Goal: Task Accomplishment & Management: Manage account settings

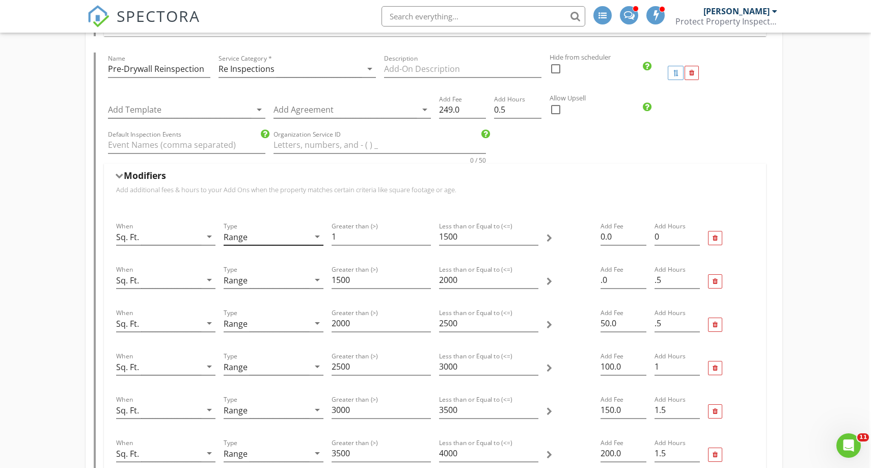
scroll to position [2782, 2]
click at [448, 112] on input "249.0" at bounding box center [462, 112] width 47 height 17
type input "229.0"
click at [609, 282] on input ".0" at bounding box center [624, 282] width 46 height 17
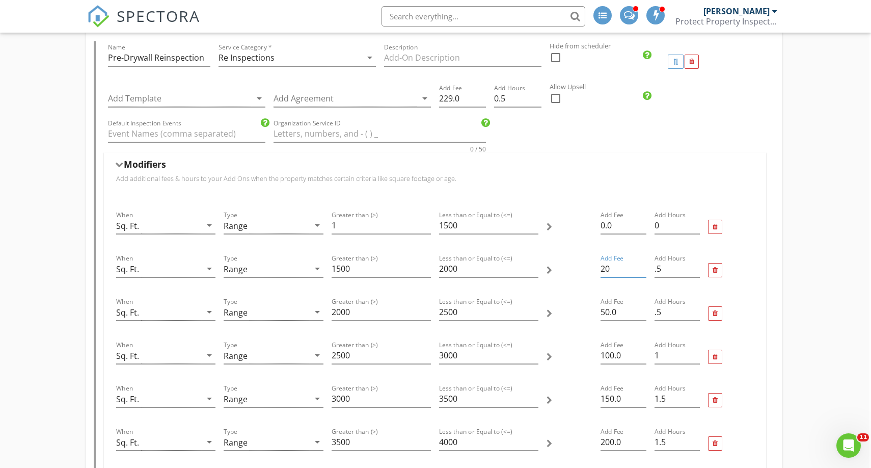
scroll to position [2800, 2]
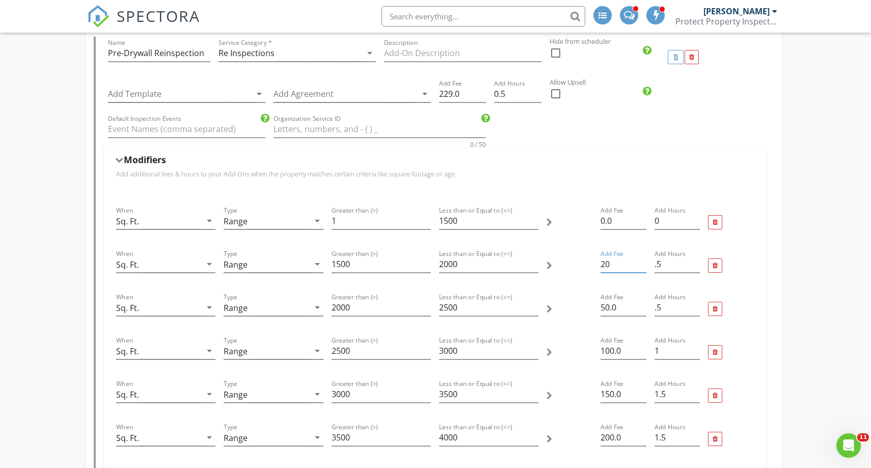
type input "20"
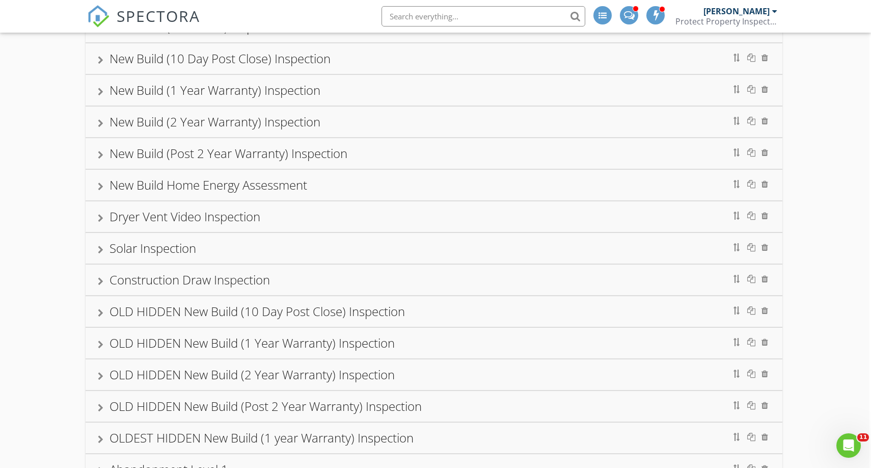
scroll to position [266, 2]
click at [224, 253] on div "Solar Inspection" at bounding box center [434, 249] width 673 height 18
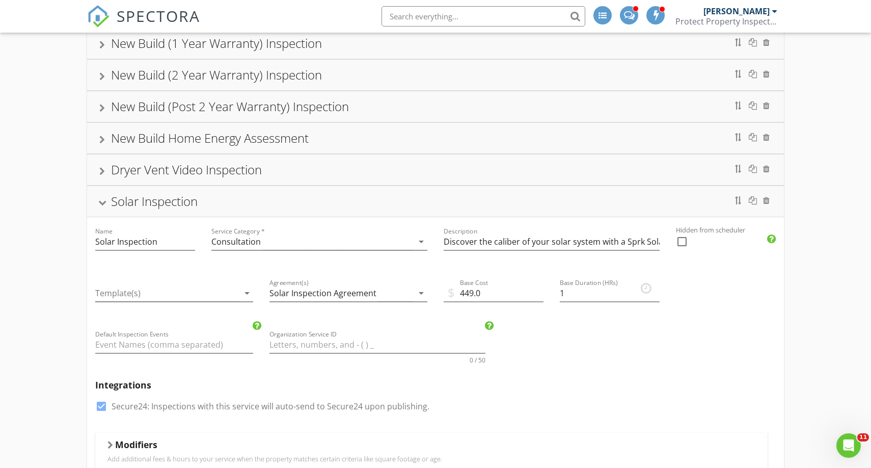
scroll to position [313, 0]
click at [393, 208] on div "Solar Inspection" at bounding box center [435, 202] width 673 height 18
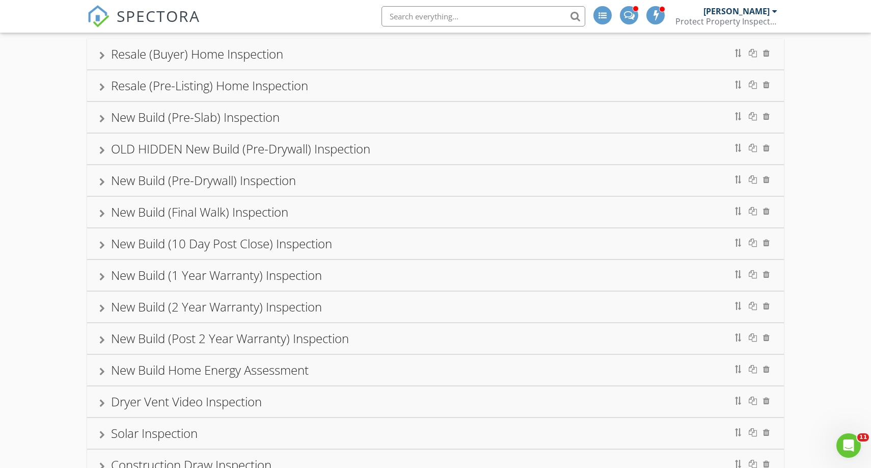
scroll to position [73, 0]
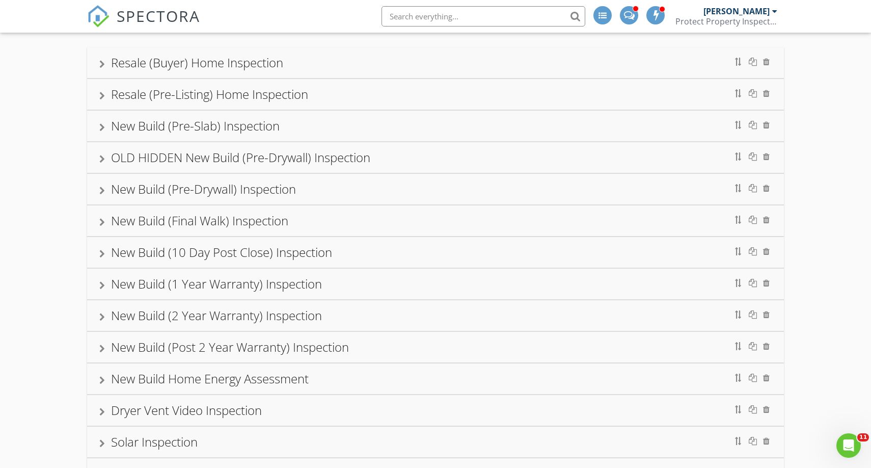
click at [352, 72] on div "Resale (Buyer) Home Inspection" at bounding box center [435, 62] width 697 height 31
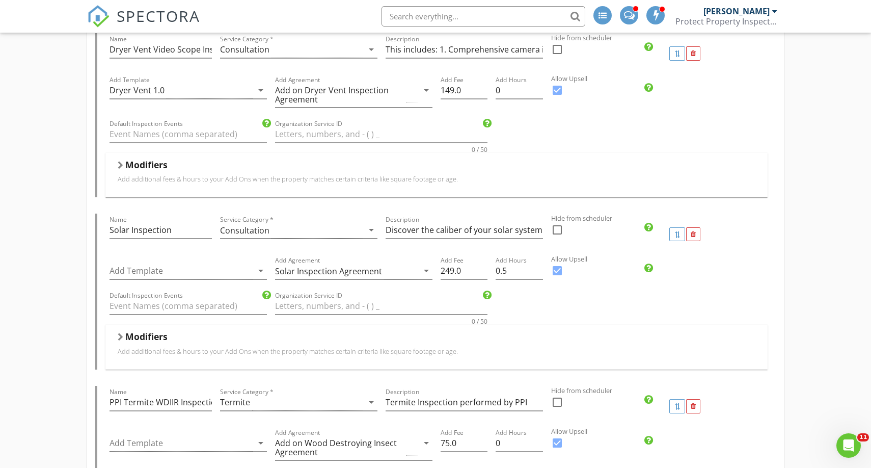
scroll to position [621, 0]
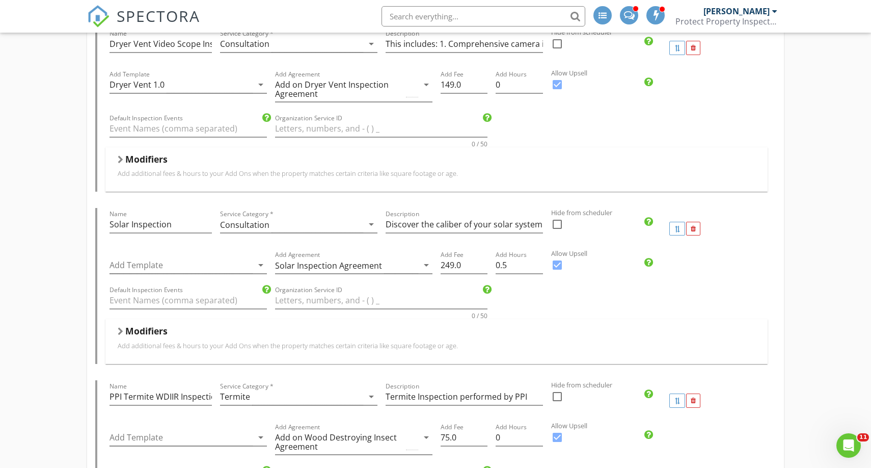
click at [250, 360] on div "Modifiers Add additional fees & hours to your Add Ons when the property matches…" at bounding box center [436, 341] width 662 height 44
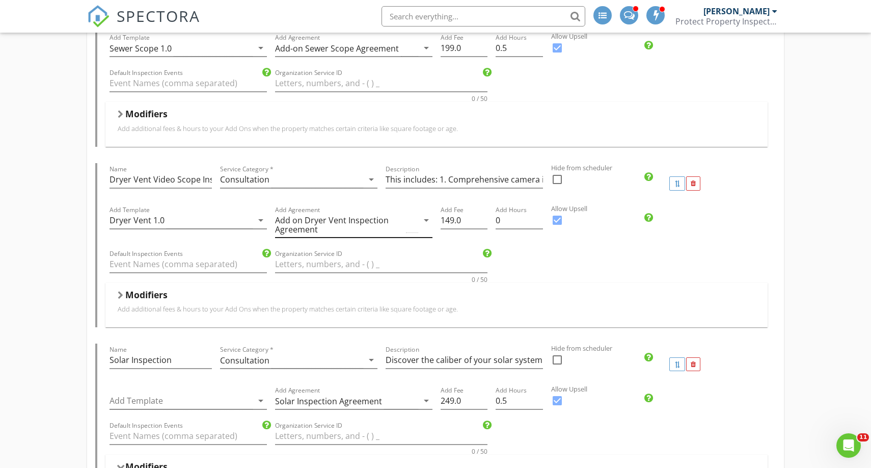
scroll to position [482, 0]
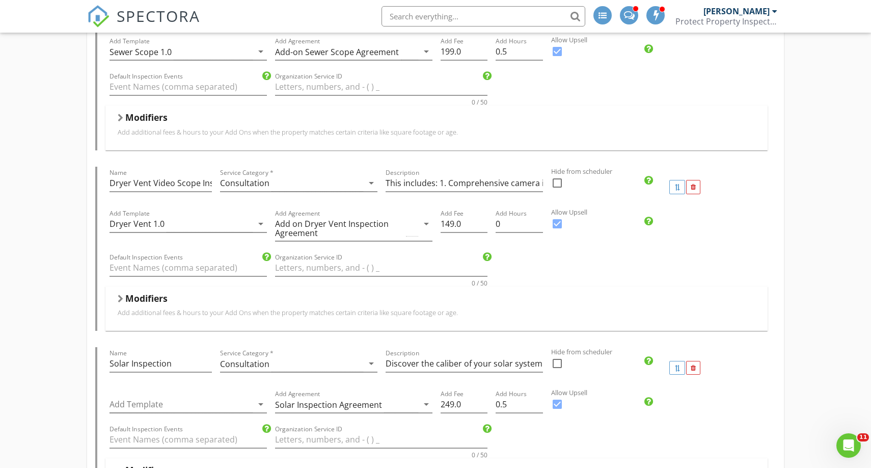
click at [286, 310] on p "Add additional fees & hours to your Add Ons when the property matches certain c…" at bounding box center [437, 312] width 638 height 8
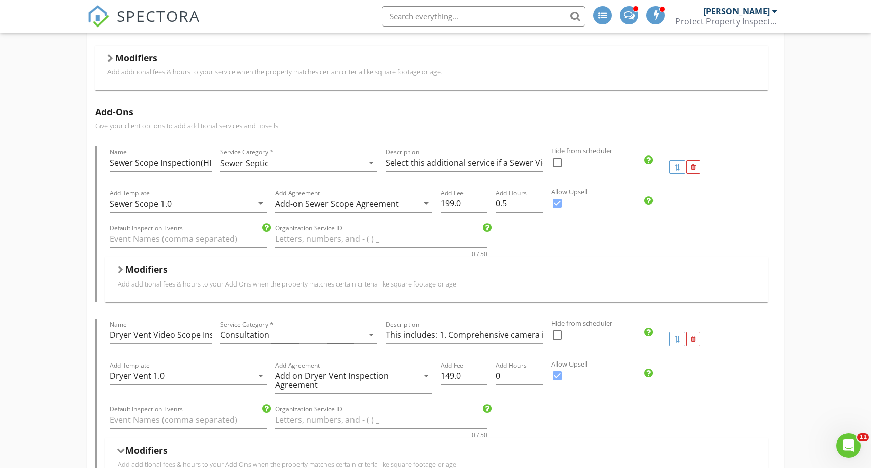
scroll to position [329, 0]
click at [291, 283] on p "Add additional fees & hours to your Add Ons when the property matches certain c…" at bounding box center [437, 285] width 638 height 8
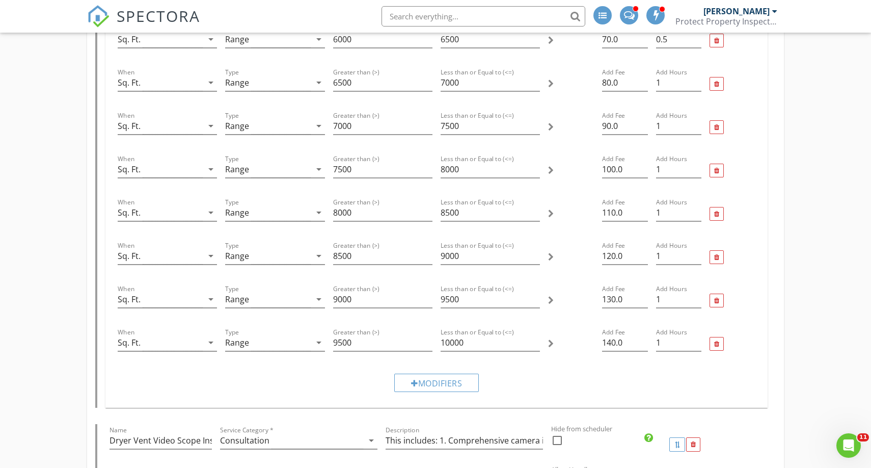
scroll to position [808, 0]
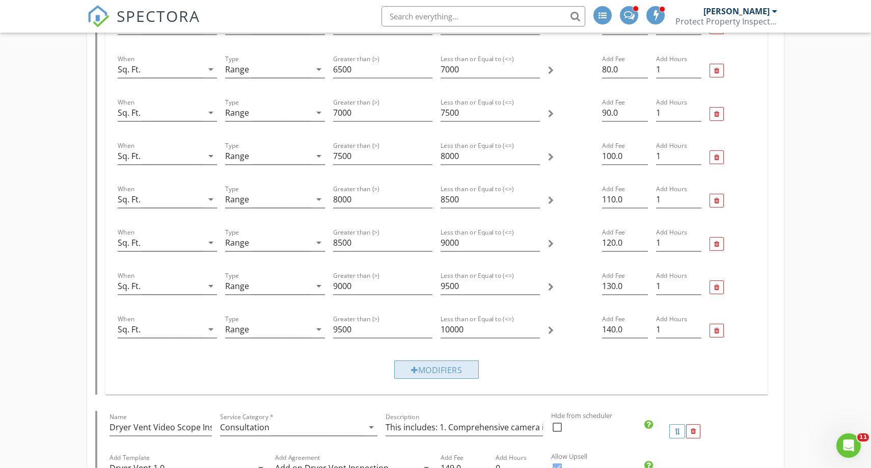
click at [413, 372] on div at bounding box center [414, 370] width 7 height 8
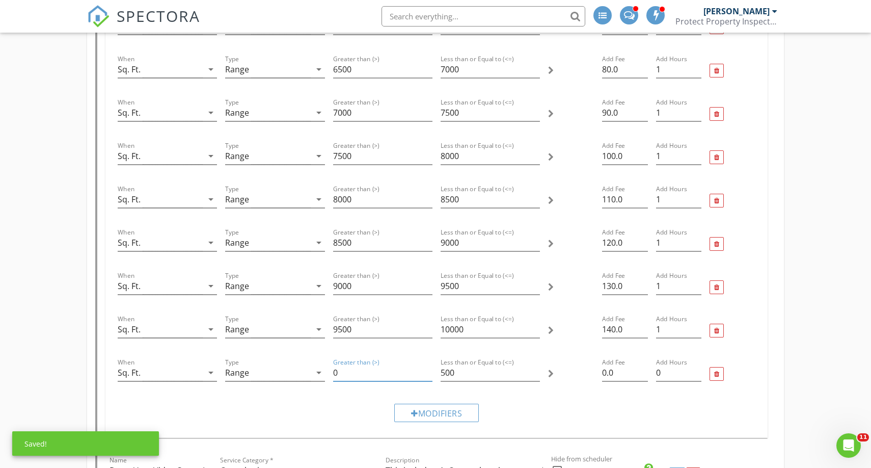
click at [364, 375] on input "0" at bounding box center [382, 372] width 99 height 17
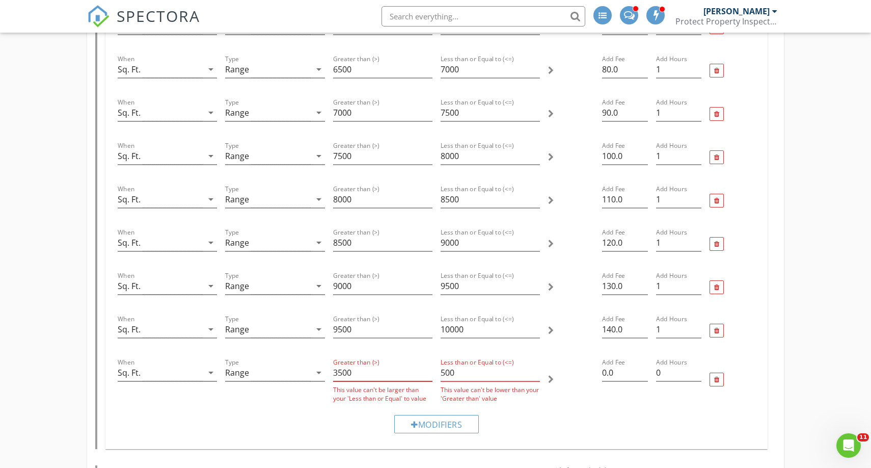
type input "3500"
click at [445, 372] on input "500" at bounding box center [490, 372] width 99 height 17
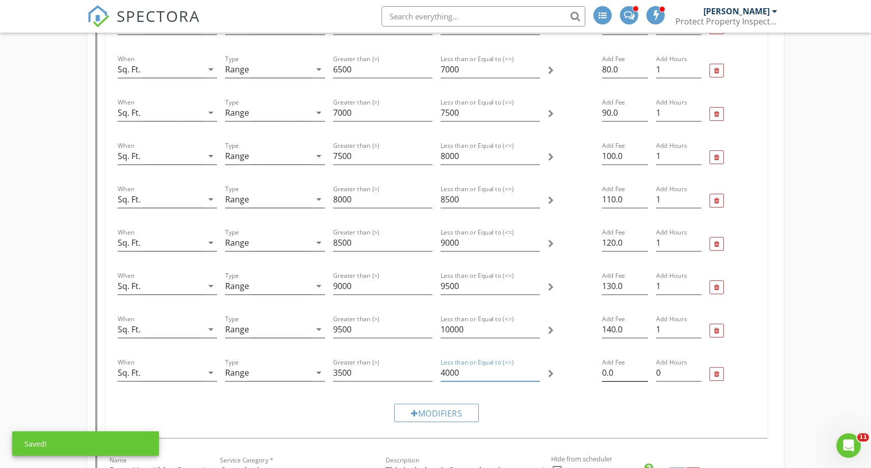
type input "4000"
click at [607, 374] on input "0.0" at bounding box center [625, 372] width 46 height 17
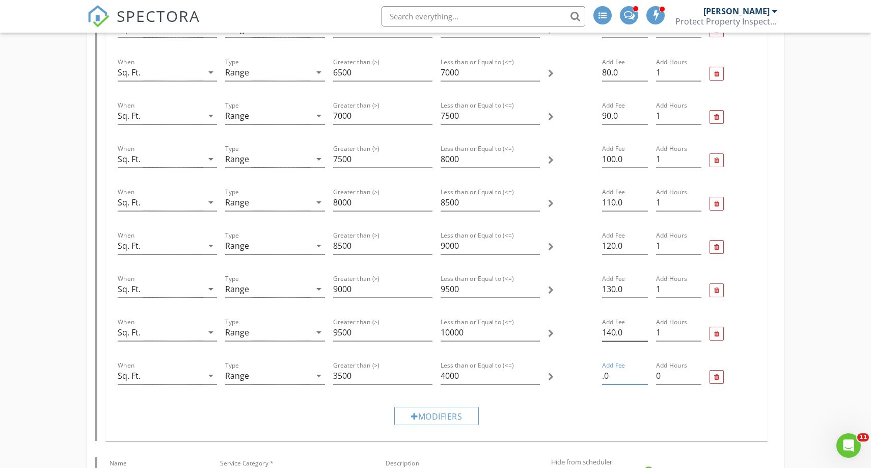
scroll to position [806, 0]
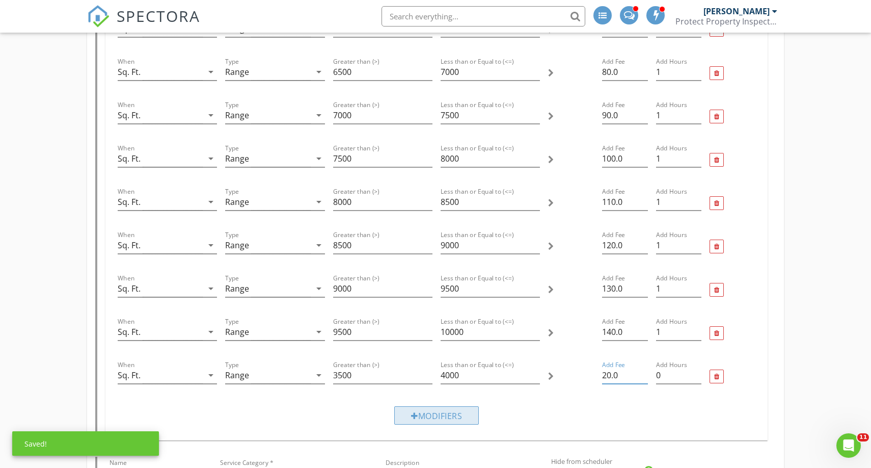
type input "20.0"
click at [442, 417] on div "Modifiers" at bounding box center [436, 415] width 85 height 18
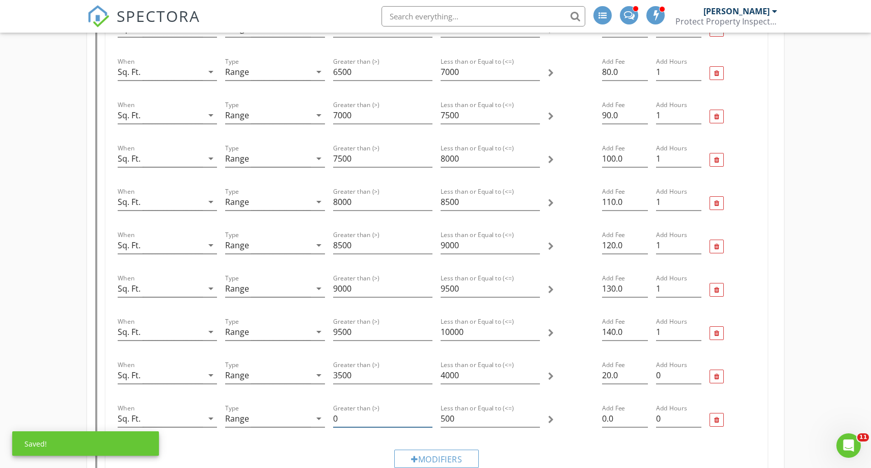
click at [353, 413] on input "0" at bounding box center [382, 418] width 99 height 17
type input "3000"
type input "3500"
click at [607, 420] on input "0.0" at bounding box center [625, 418] width 46 height 17
type input "20.0"
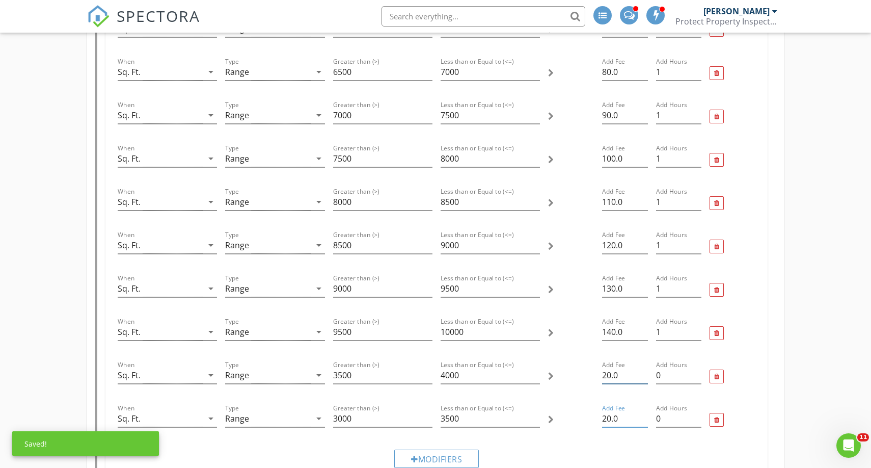
click at [607, 376] on input "20.0" at bounding box center [625, 375] width 46 height 17
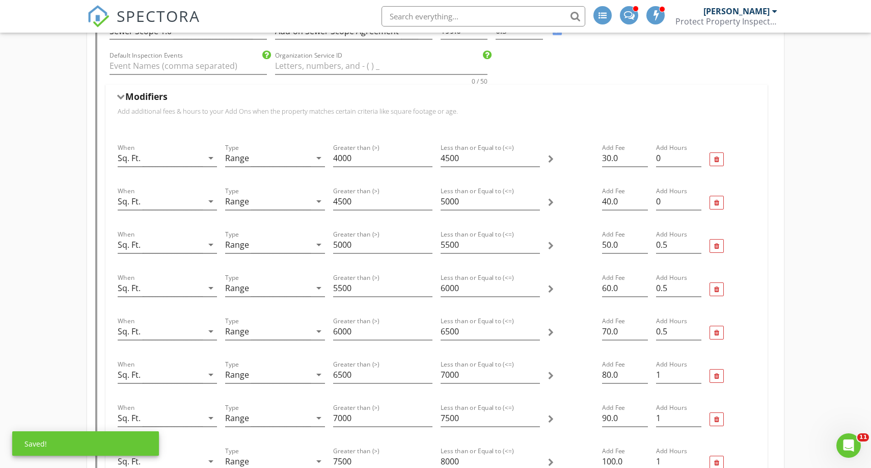
scroll to position [482, 0]
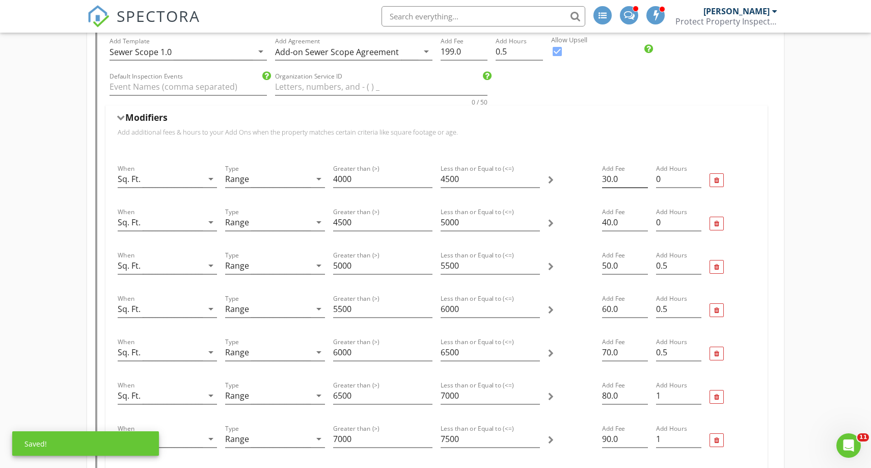
type input "30.0"
click at [606, 180] on input "30.0" at bounding box center [625, 179] width 46 height 17
type input "40.0"
click at [606, 221] on input "40.0" at bounding box center [625, 222] width 46 height 17
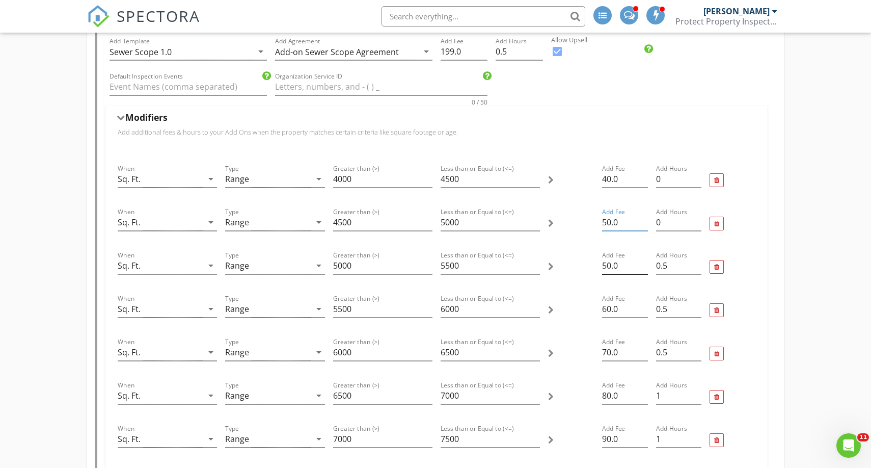
type input "50.0"
click at [605, 264] on input "50.0" at bounding box center [625, 265] width 46 height 17
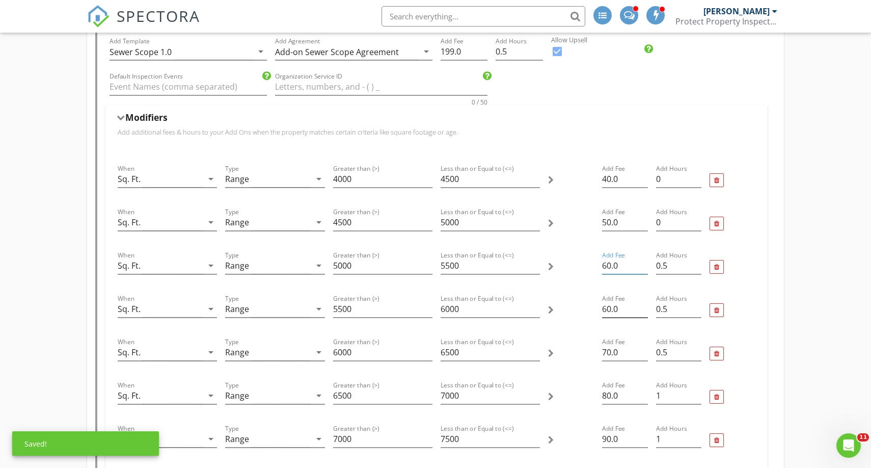
type input "60.0"
click at [606, 309] on input "60.0" at bounding box center [625, 309] width 46 height 17
type input "70.0"
click at [605, 352] on input "70.0" at bounding box center [625, 352] width 46 height 17
type input "80.0"
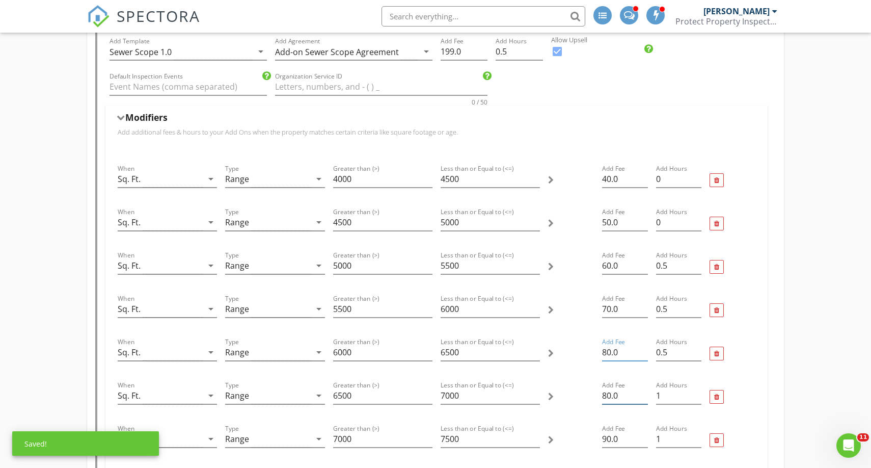
click at [606, 393] on input "80.0" at bounding box center [625, 395] width 46 height 17
type input "90.0"
click at [606, 436] on input "90.0" at bounding box center [625, 439] width 46 height 17
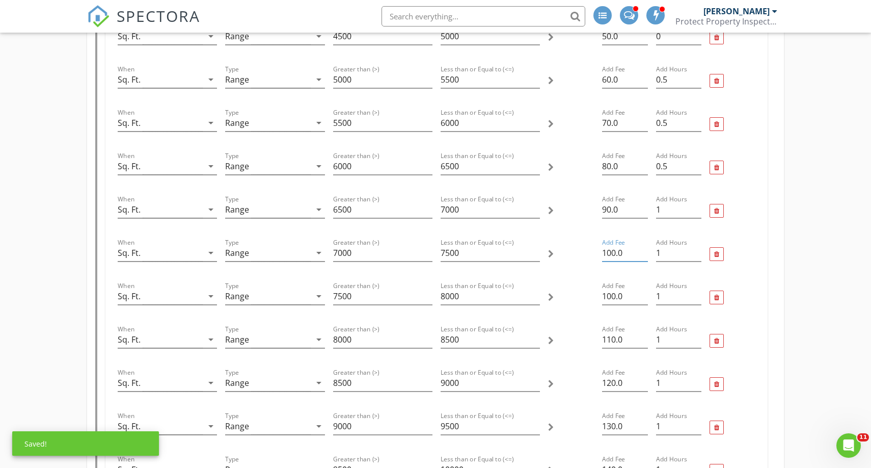
scroll to position [703, 0]
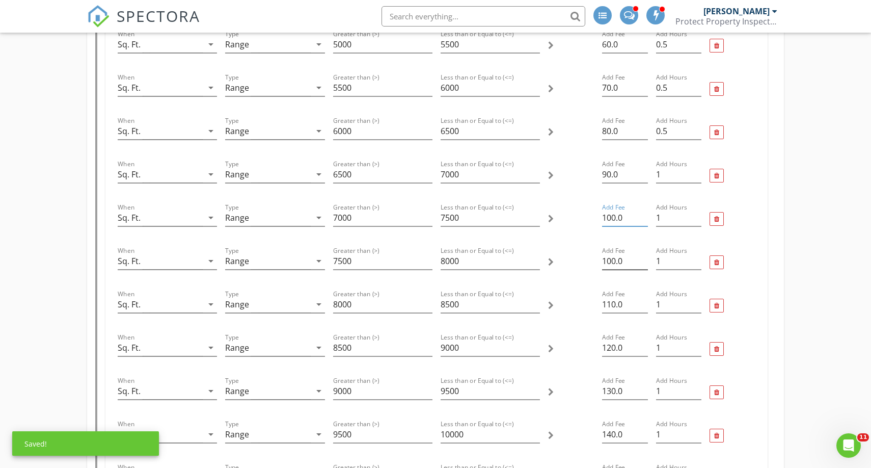
type input "100.0"
click at [611, 263] on input "100.0" at bounding box center [625, 261] width 46 height 17
type input "110.0"
click at [611, 303] on input "110.0" at bounding box center [625, 304] width 46 height 17
type input "120.0"
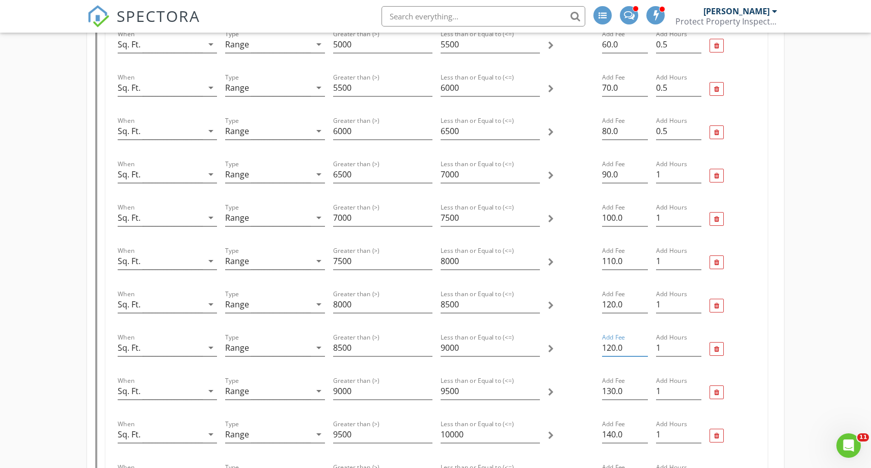
click at [612, 349] on input "120.0" at bounding box center [625, 347] width 46 height 17
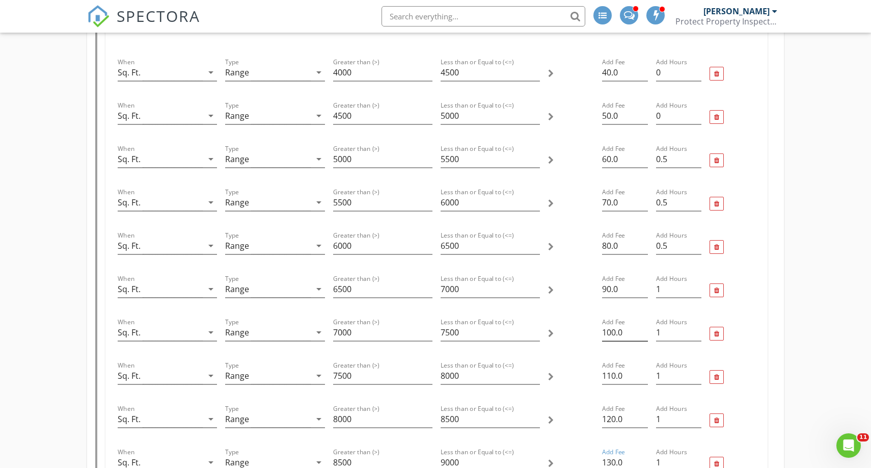
scroll to position [588, 0]
type input "130.0"
click at [607, 246] on input "80.0" at bounding box center [625, 246] width 46 height 17
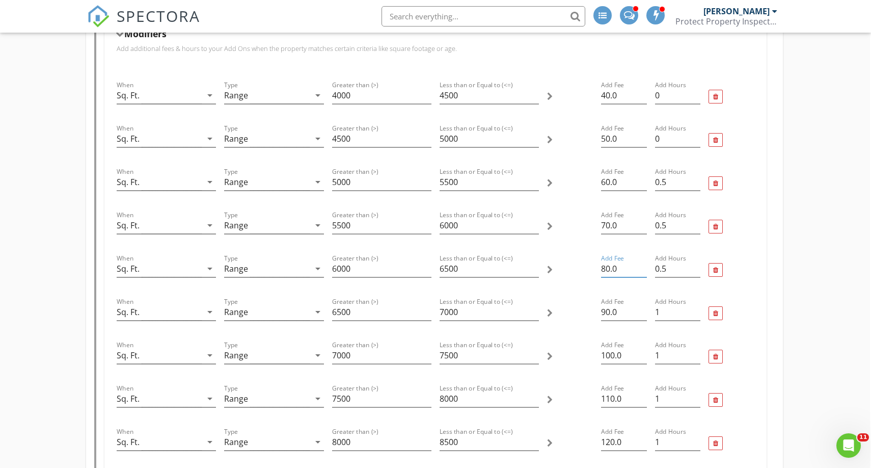
scroll to position [565, 1]
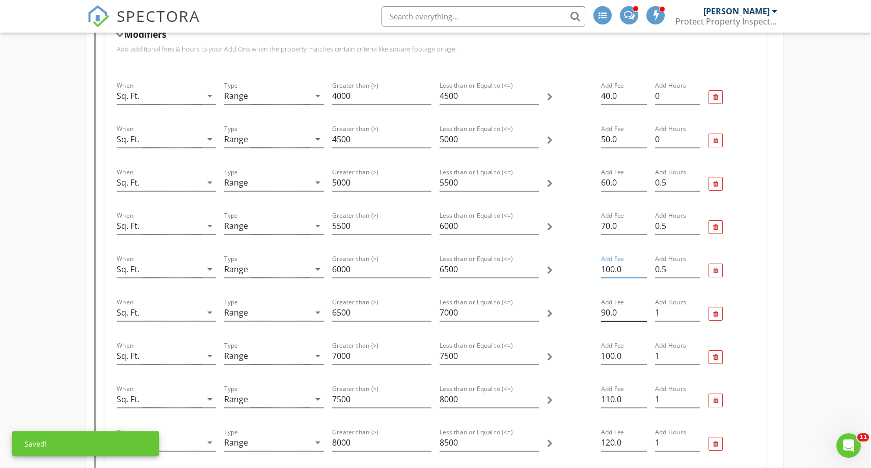
type input "100.0"
click at [606, 311] on input "90.0" at bounding box center [624, 312] width 46 height 17
type input "1250.0"
click at [609, 355] on input "100.0" at bounding box center [624, 355] width 46 height 17
type input "150.0"
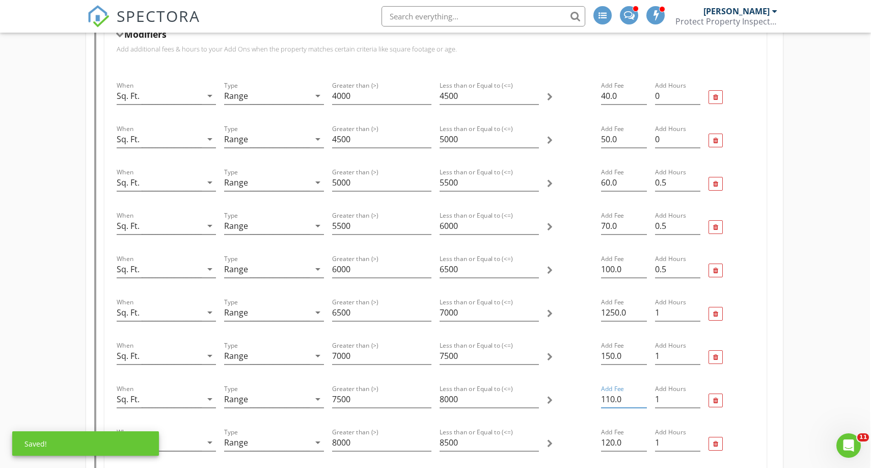
click at [611, 401] on input "110.0" at bounding box center [624, 399] width 46 height 17
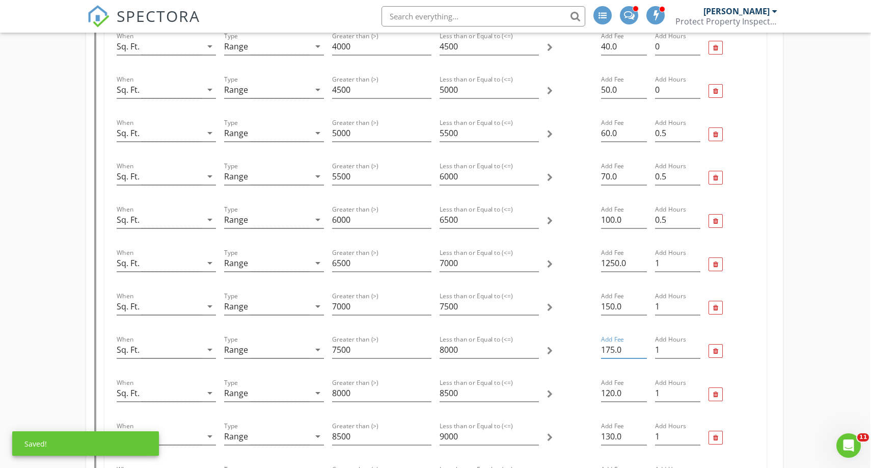
scroll to position [616, 1]
type input "175.0"
click at [615, 393] on input "120.0" at bounding box center [624, 391] width 46 height 17
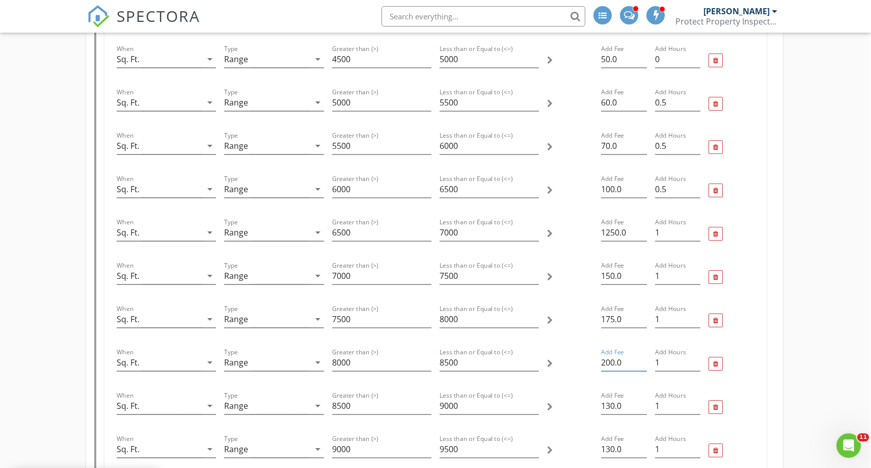
scroll to position [656, 1]
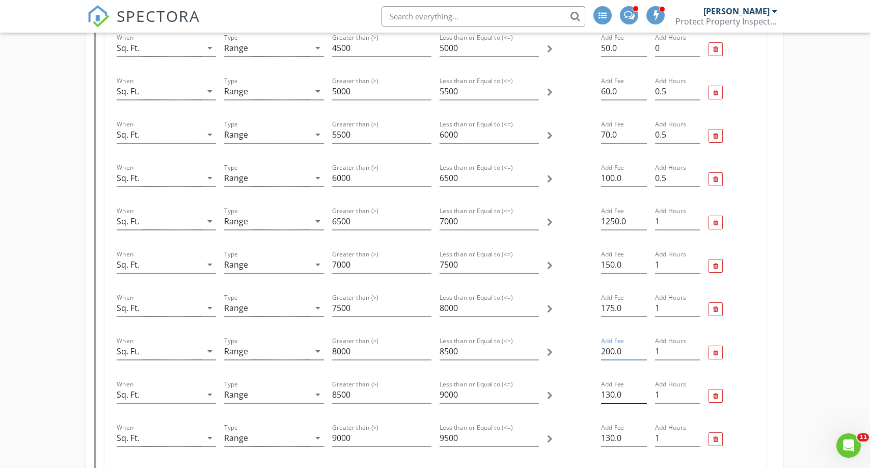
type input "200.0"
click at [615, 396] on input "130.0" at bounding box center [624, 394] width 46 height 17
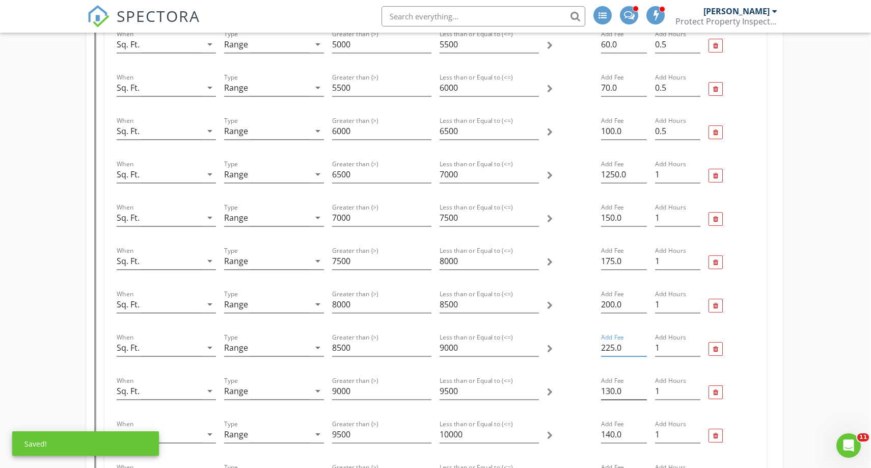
type input "225.0"
click at [614, 390] on input "130.0" at bounding box center [624, 391] width 46 height 17
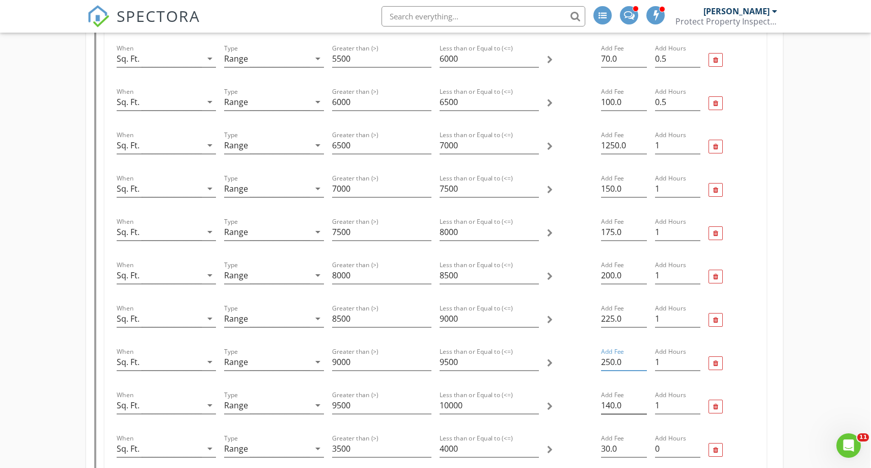
scroll to position [743, 1]
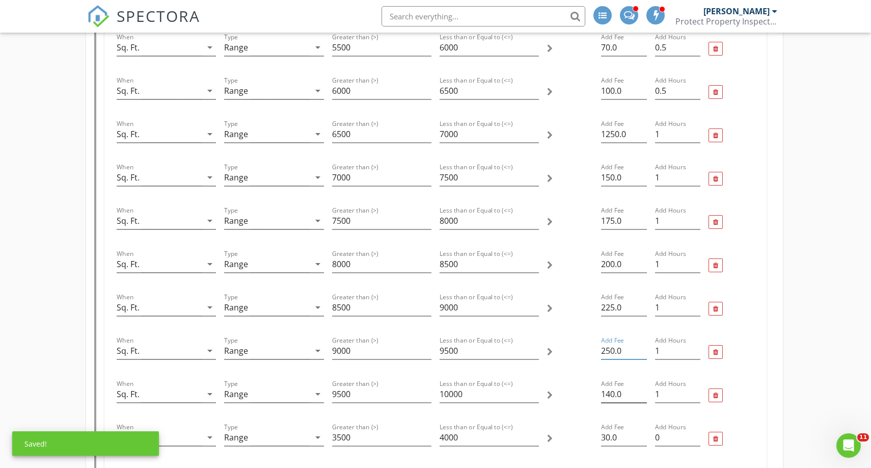
type input "250.0"
click at [613, 395] on input "140.0" at bounding box center [624, 394] width 46 height 17
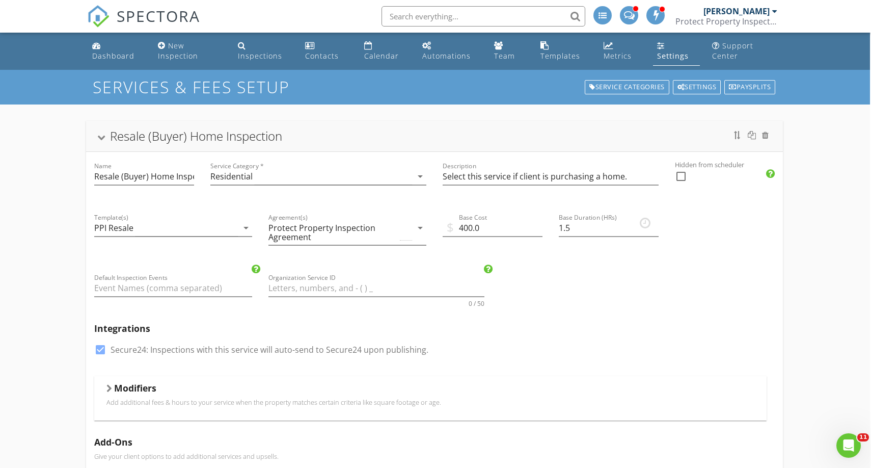
scroll to position [0, 1]
type input "300.0"
click at [394, 141] on div "Resale (Buyer) Home Inspection" at bounding box center [434, 136] width 673 height 18
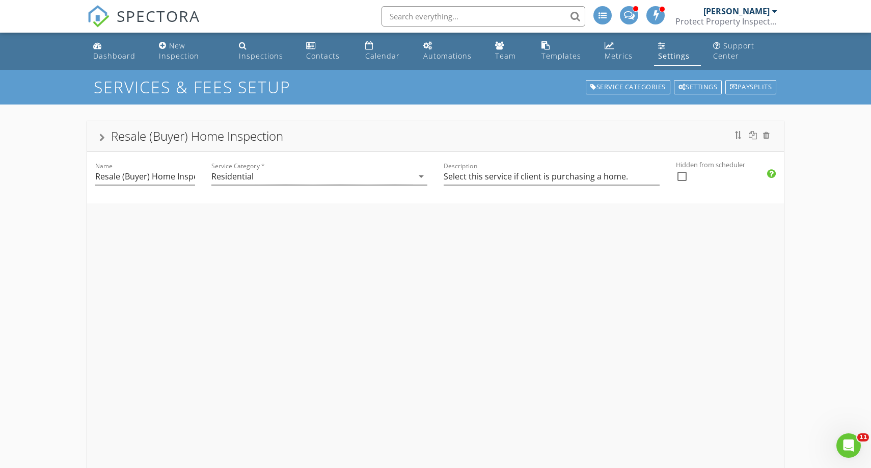
scroll to position [0, 0]
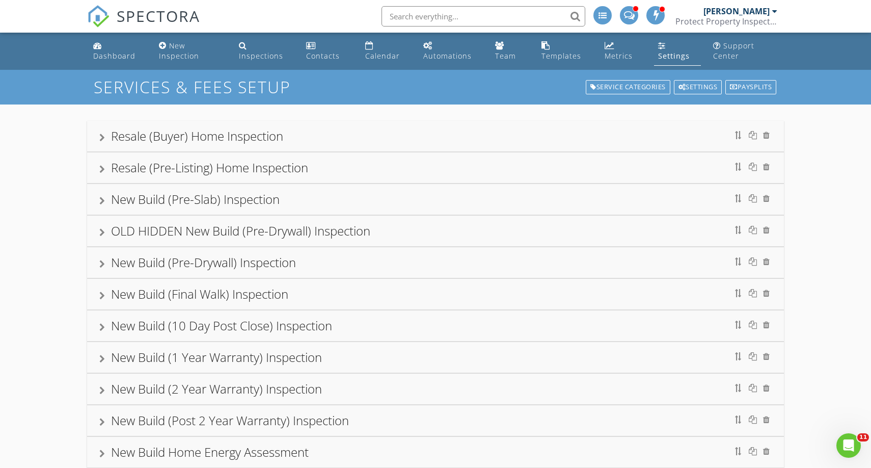
click at [367, 297] on div "New Build (Final Walk) Inspection" at bounding box center [435, 294] width 673 height 18
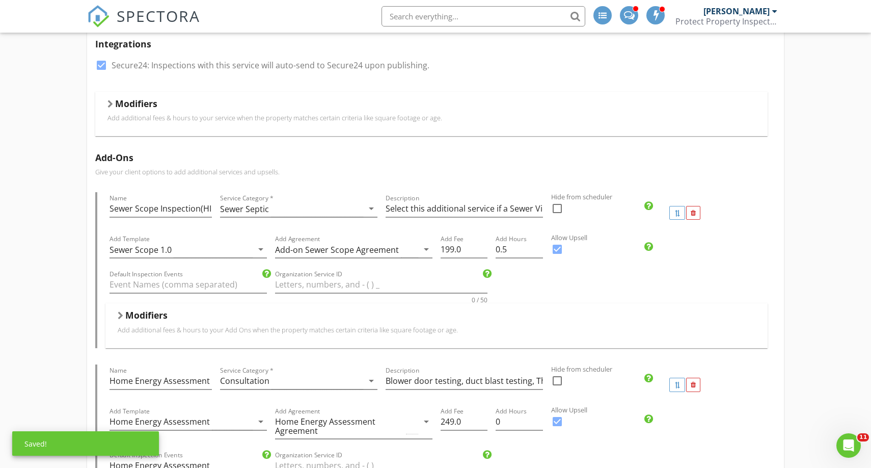
click at [361, 316] on div "Modifiers" at bounding box center [437, 317] width 638 height 16
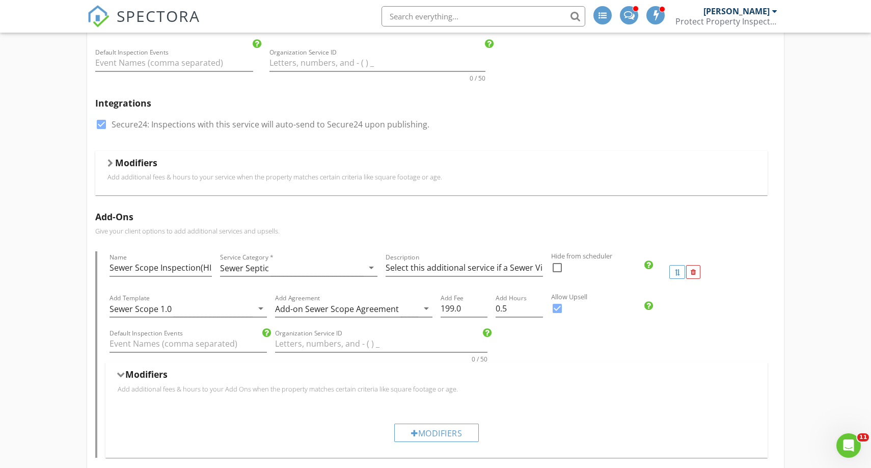
scroll to position [372, 0]
